Goal: Information Seeking & Learning: Compare options

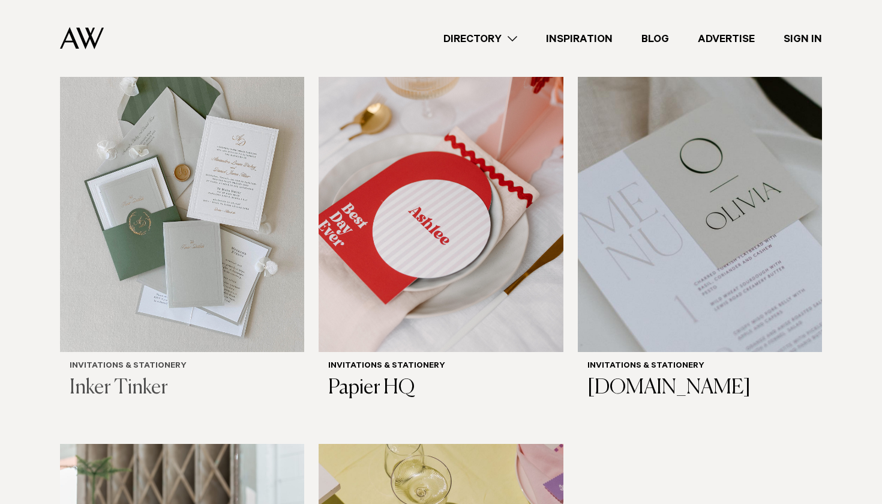
scroll to position [442, 0]
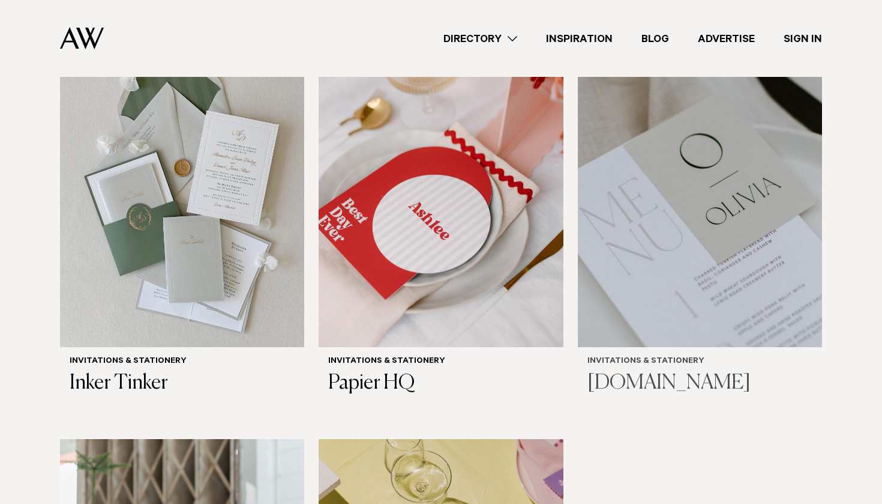
click at [610, 371] on h3 "[DOMAIN_NAME]" at bounding box center [700, 383] width 225 height 25
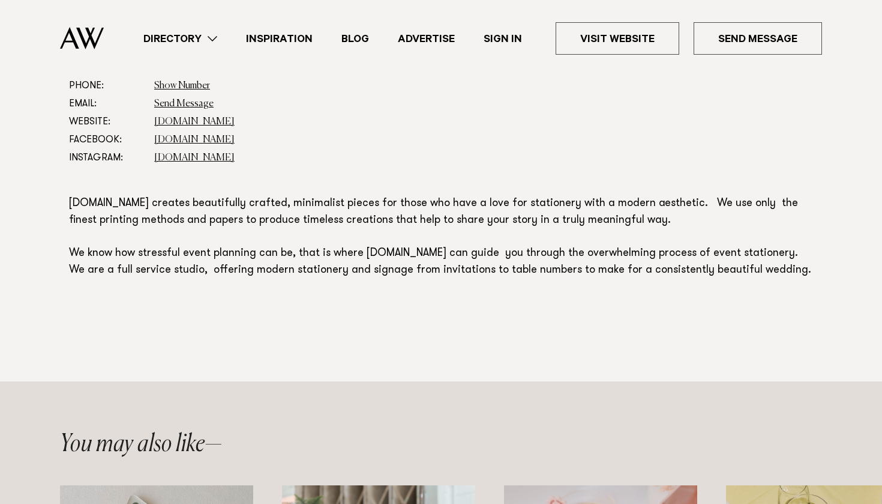
scroll to position [670, 0]
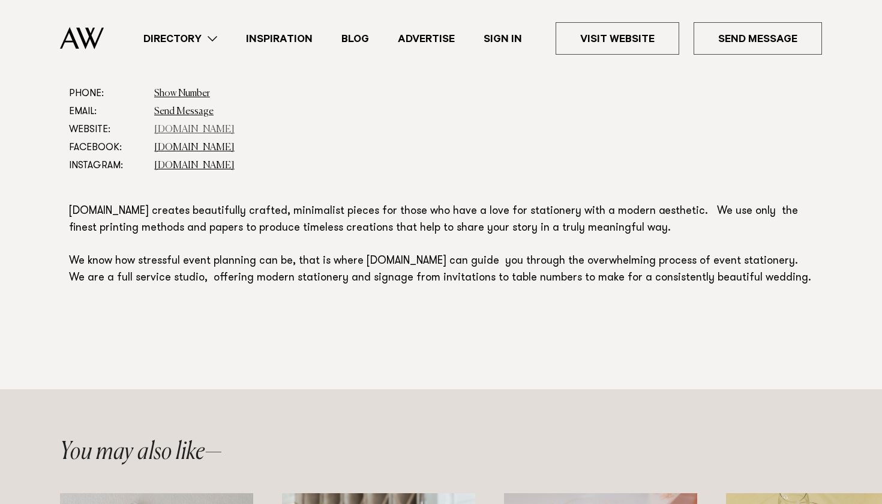
click at [207, 130] on link "www.hstudio.co.nz" at bounding box center [194, 130] width 80 height 10
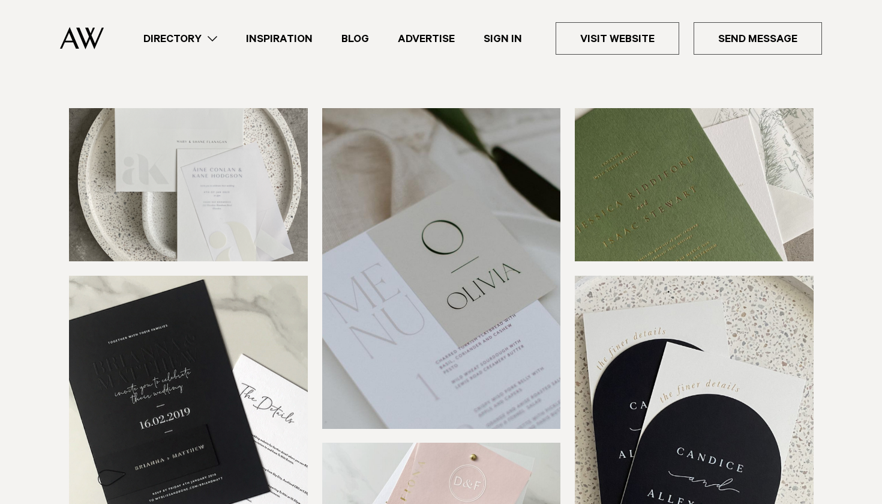
scroll to position [105, 0]
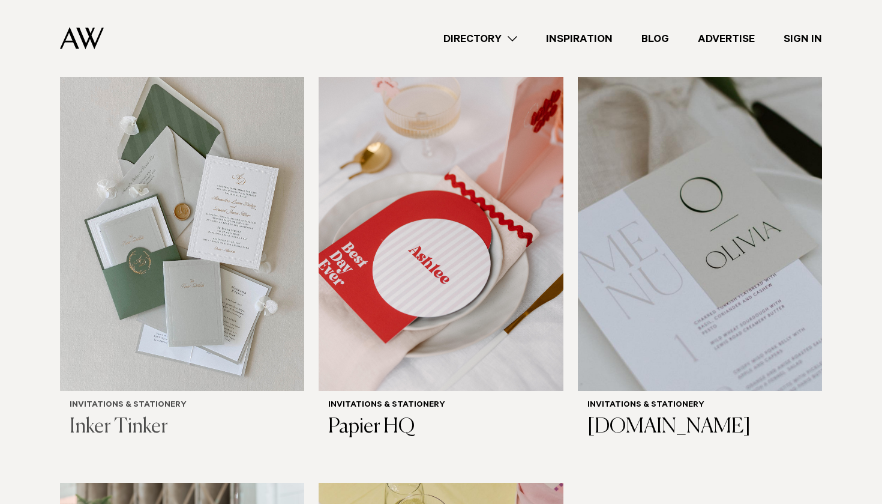
scroll to position [404, 0]
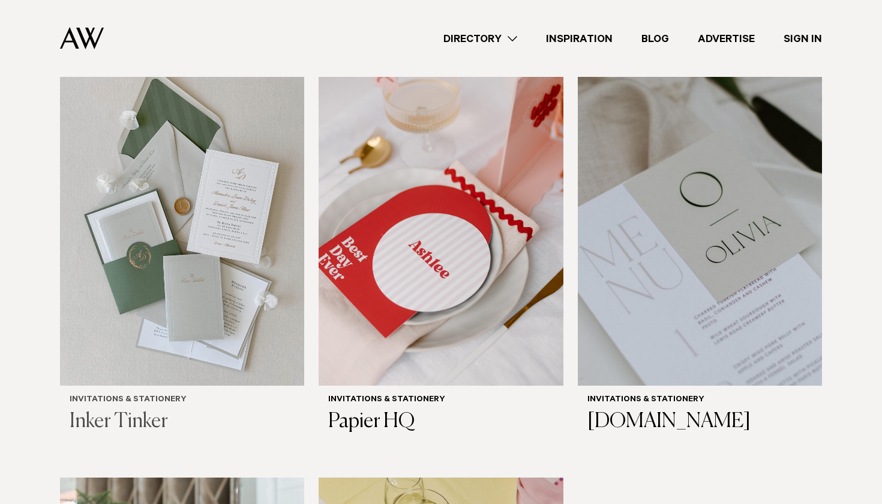
click at [173, 385] on div "Invitations & Stationery Inker Tinker" at bounding box center [182, 414] width 244 height 59
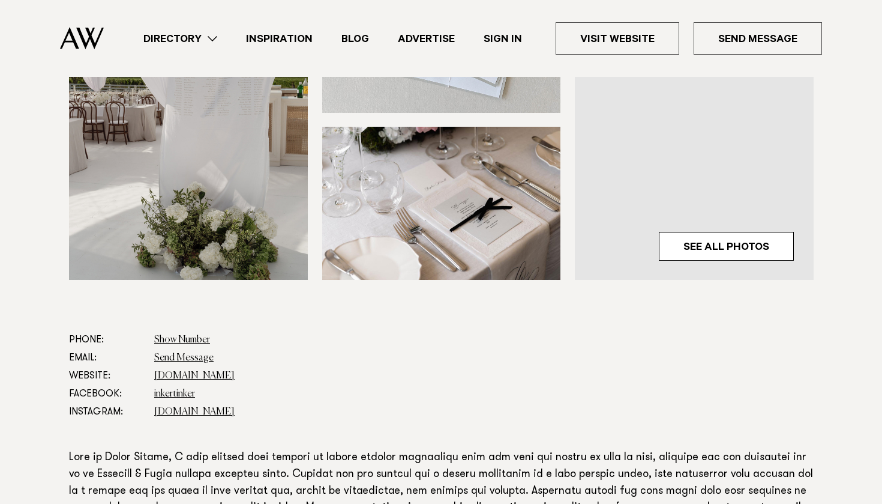
scroll to position [424, 0]
click at [200, 373] on link "www.inkertinker.com" at bounding box center [194, 375] width 80 height 10
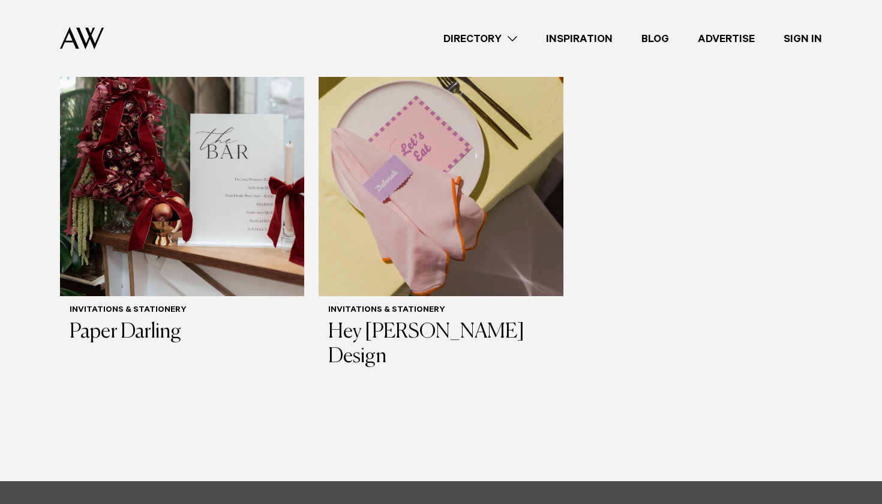
scroll to position [907, 0]
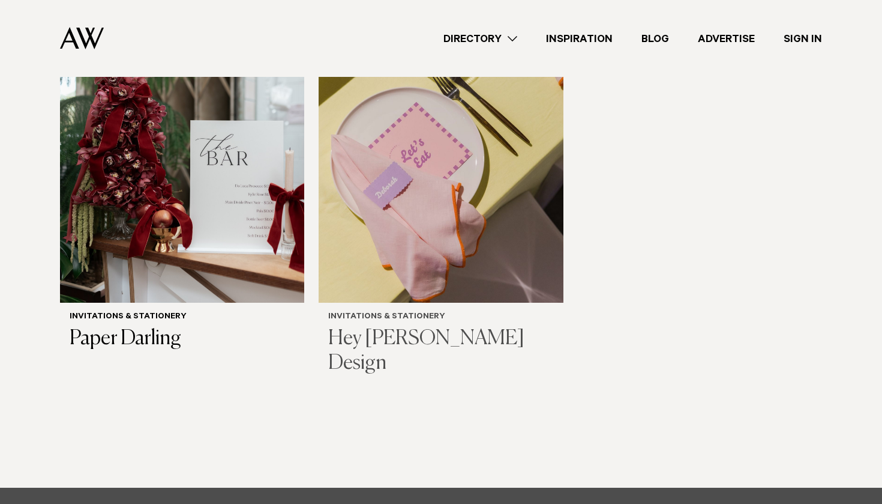
click at [393, 327] on h3 "Hey [PERSON_NAME] Design" at bounding box center [440, 351] width 225 height 49
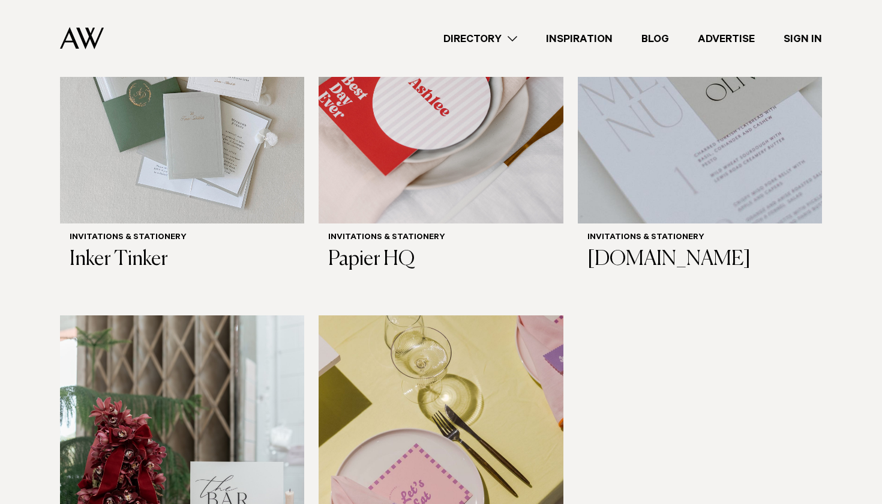
scroll to position [381, 0]
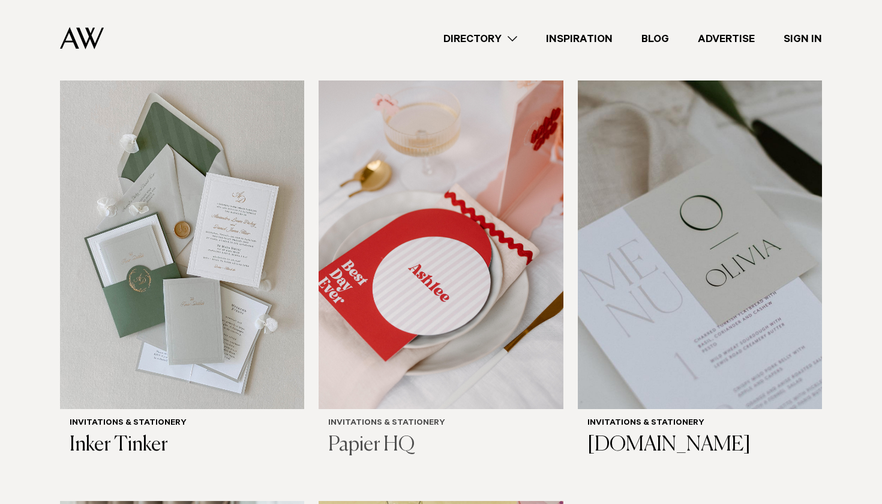
click at [391, 433] on h3 "Papier HQ" at bounding box center [440, 445] width 225 height 25
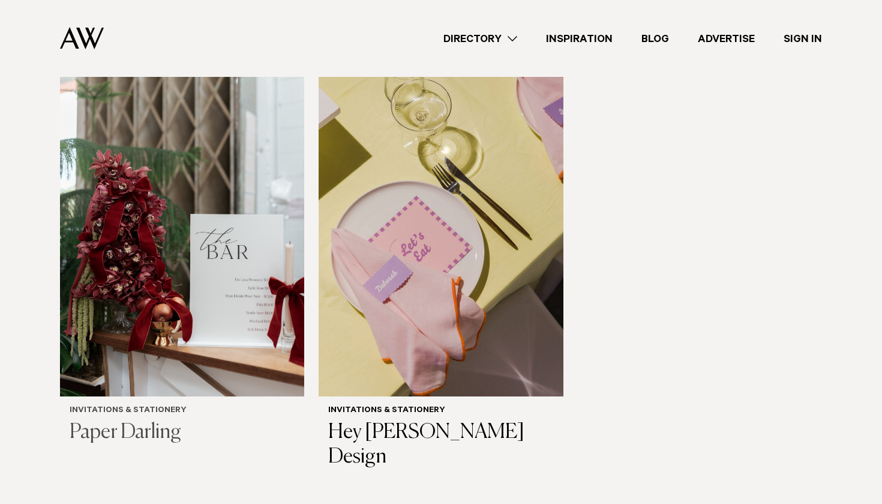
scroll to position [814, 0]
click at [145, 420] on h3 "Paper Darling" at bounding box center [182, 432] width 225 height 25
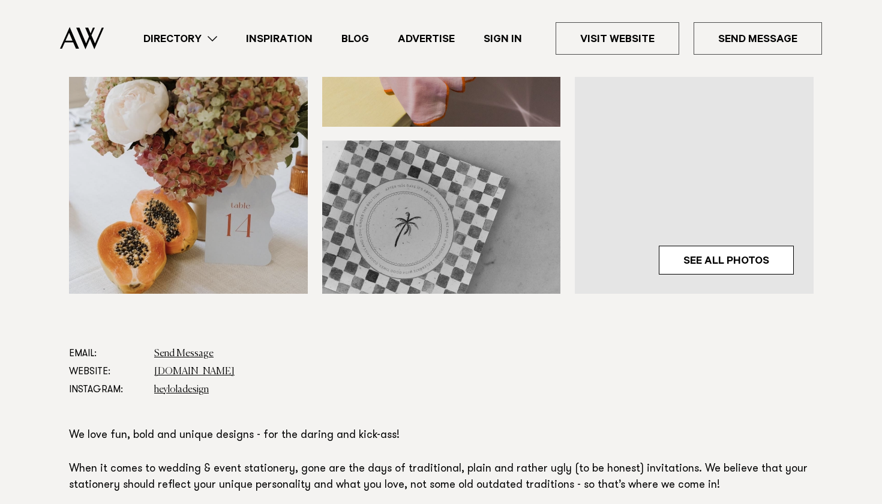
scroll to position [454, 0]
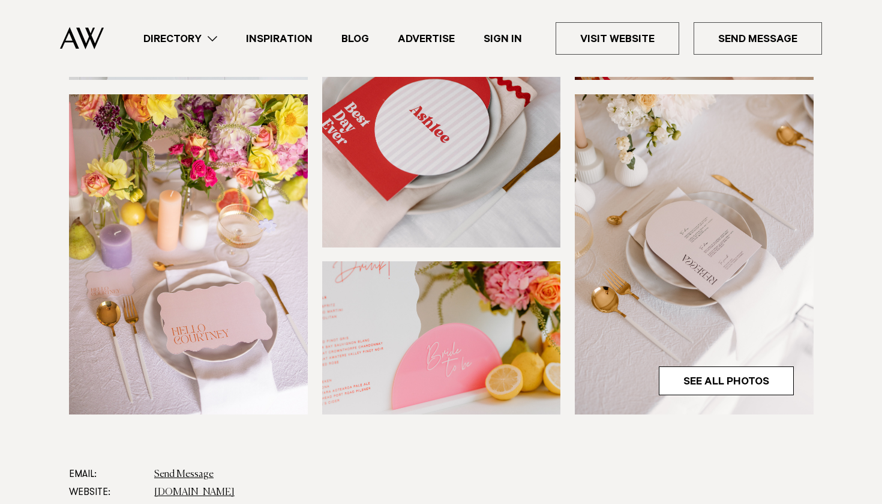
scroll to position [417, 0]
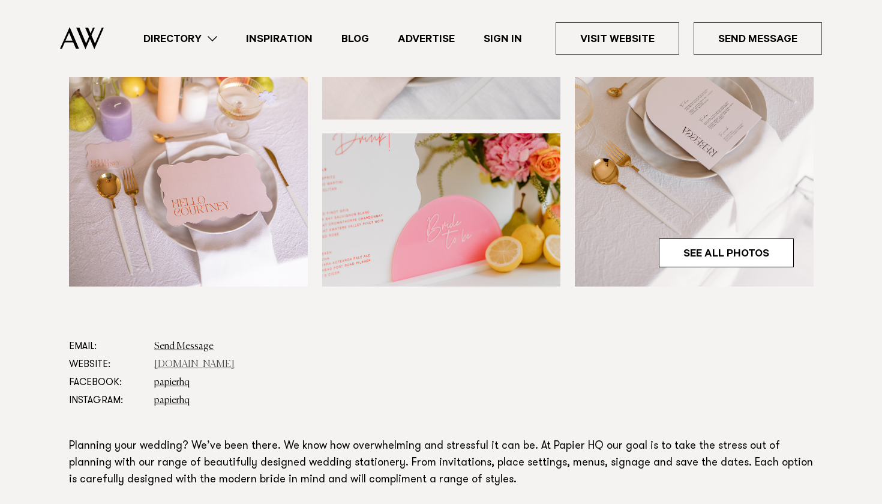
click at [185, 364] on link "papierhq.co.nz" at bounding box center [194, 365] width 80 height 10
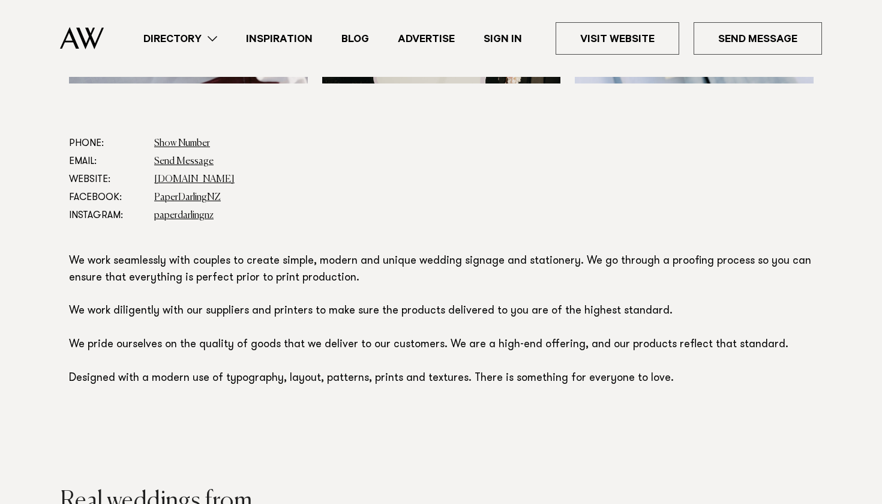
scroll to position [617, 0]
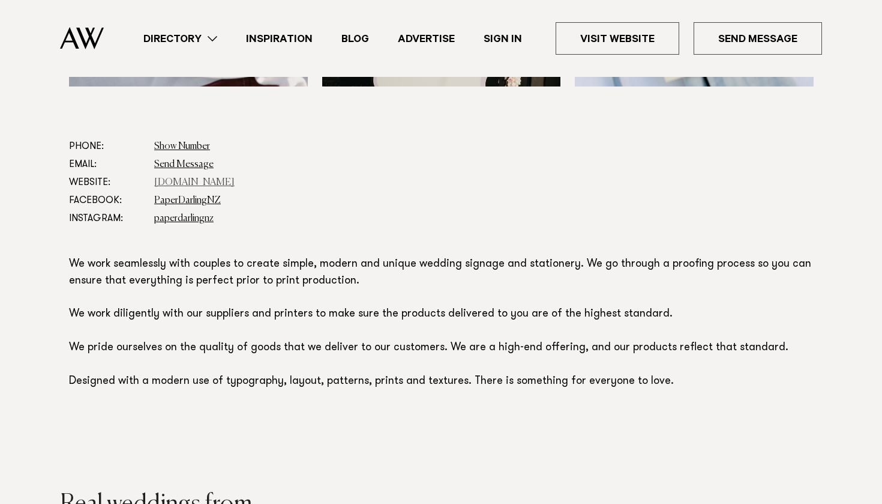
click at [191, 183] on link "paperdarling.co.nz" at bounding box center [194, 183] width 80 height 10
